Goal: Information Seeking & Learning: Learn about a topic

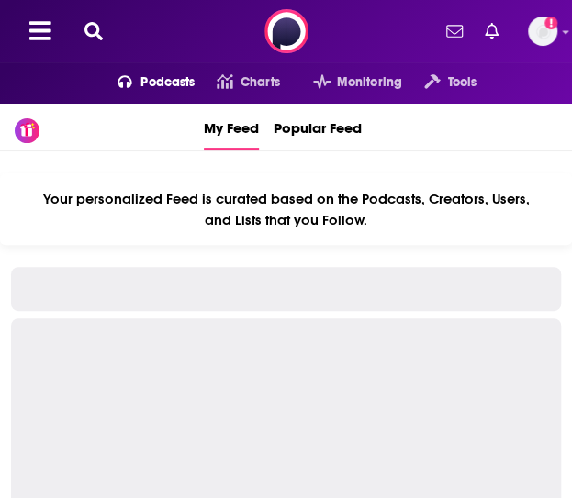
click at [167, 85] on span "Podcasts" at bounding box center [167, 83] width 54 height 26
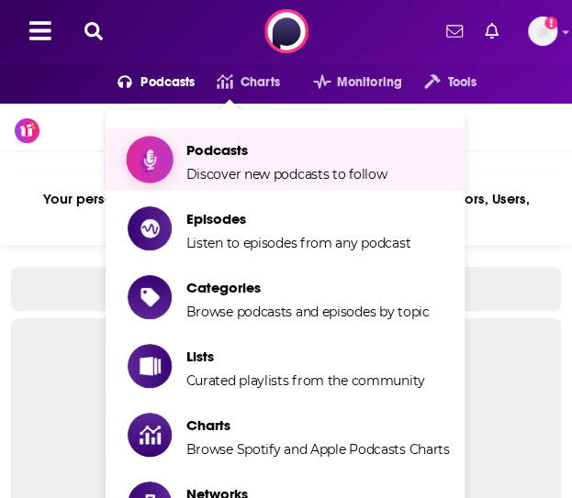
click at [252, 170] on span "Discover new podcasts to follow" at bounding box center [285, 174] width 201 height 17
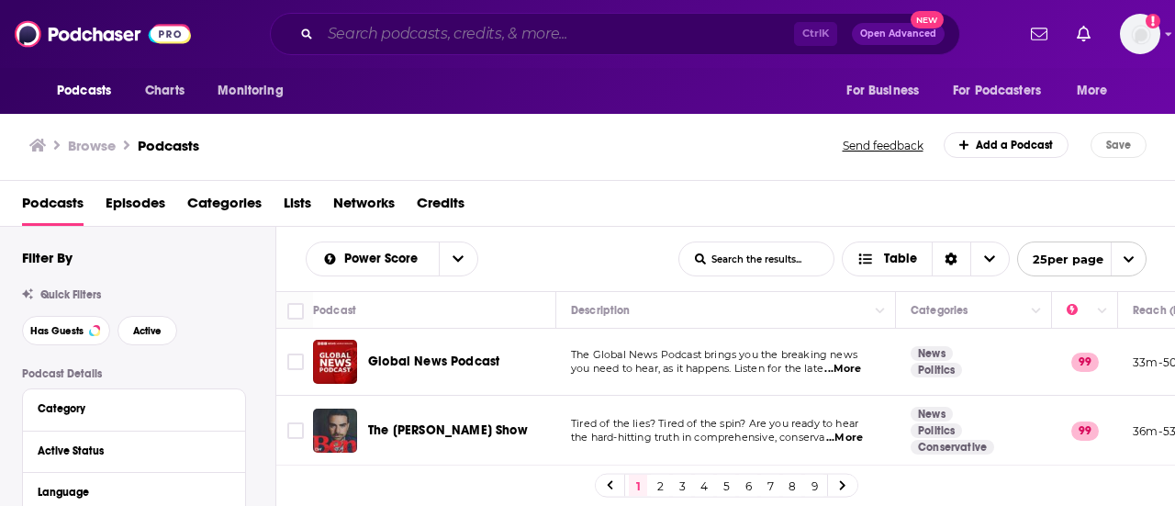
click at [484, 31] on input "Search podcasts, credits, & more..." at bounding box center [557, 33] width 474 height 29
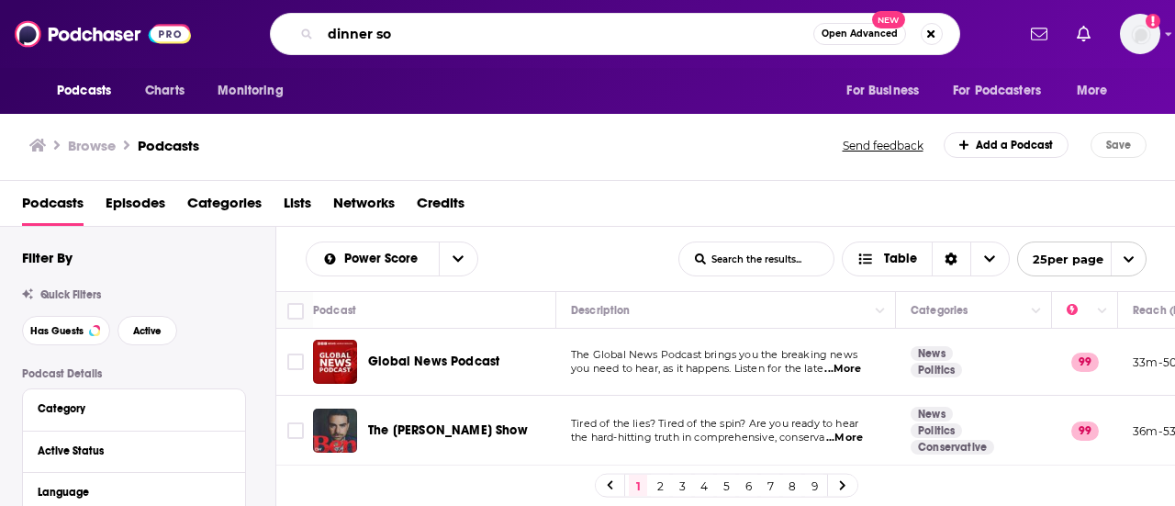
type input "dinner sos"
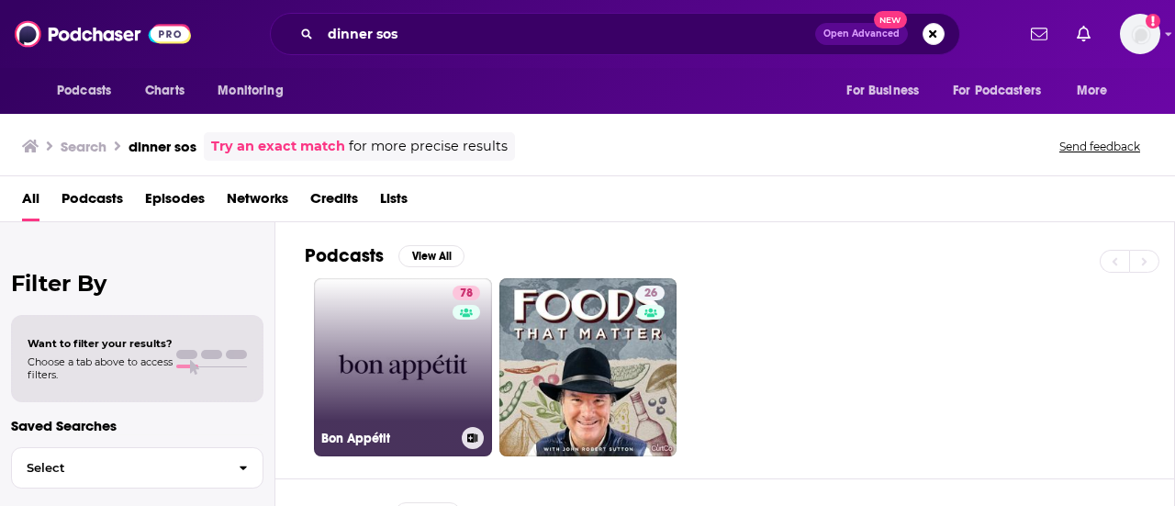
click at [384, 368] on link "78 Bon Appétit" at bounding box center [403, 367] width 178 height 178
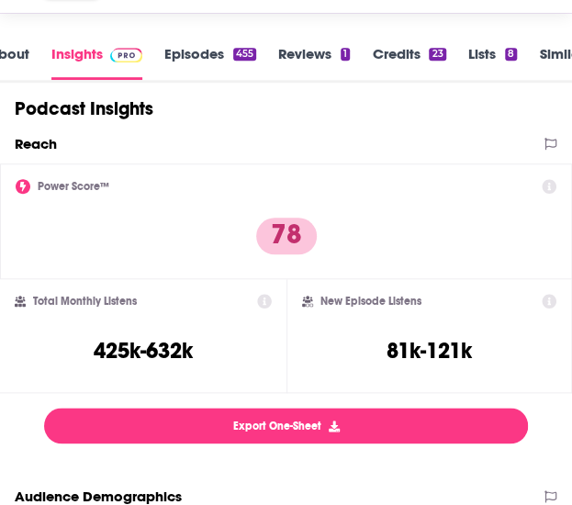
scroll to position [367, 0]
